Goal: Transaction & Acquisition: Subscribe to service/newsletter

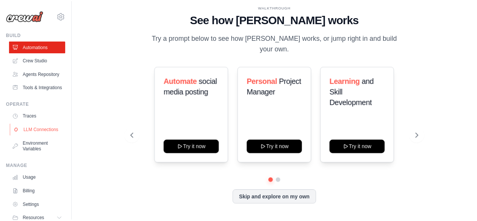
scroll to position [48, 0]
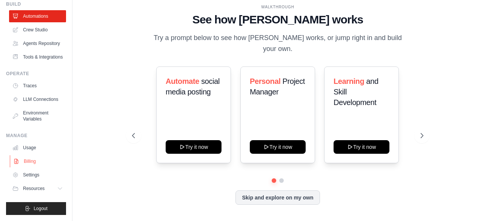
click at [29, 161] on link "Billing" at bounding box center [38, 161] width 57 height 12
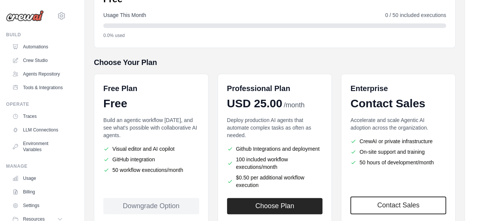
scroll to position [166, 0]
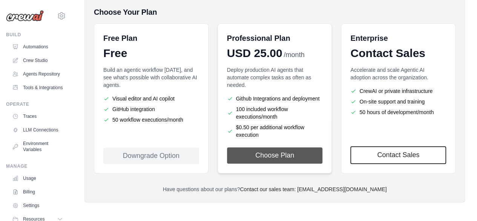
click at [273, 157] on button "Choose Plan" at bounding box center [275, 155] width 96 height 16
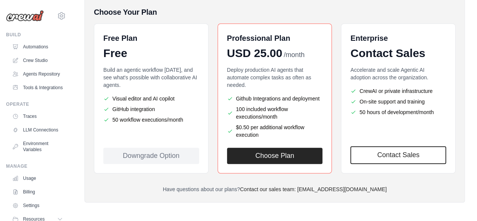
click at [87, 95] on div "Members Roles Organization Crew Studio Billing Integrations Git Repositories Ac…" at bounding box center [274, 34] width 381 height 338
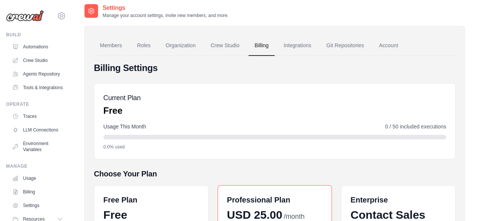
scroll to position [0, 0]
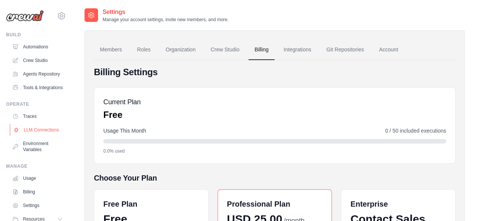
click at [30, 136] on link "LLM Connections" at bounding box center [38, 130] width 57 height 12
